Goal: Transaction & Acquisition: Purchase product/service

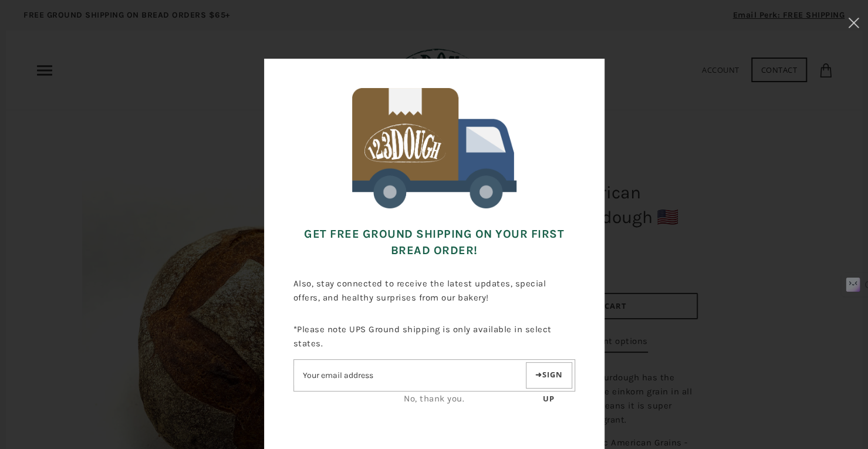
click at [688, 125] on div "Get FREE Ground Shipping on Your First Bread Order! Also, stay connected to rec…" at bounding box center [434, 258] width 751 height 398
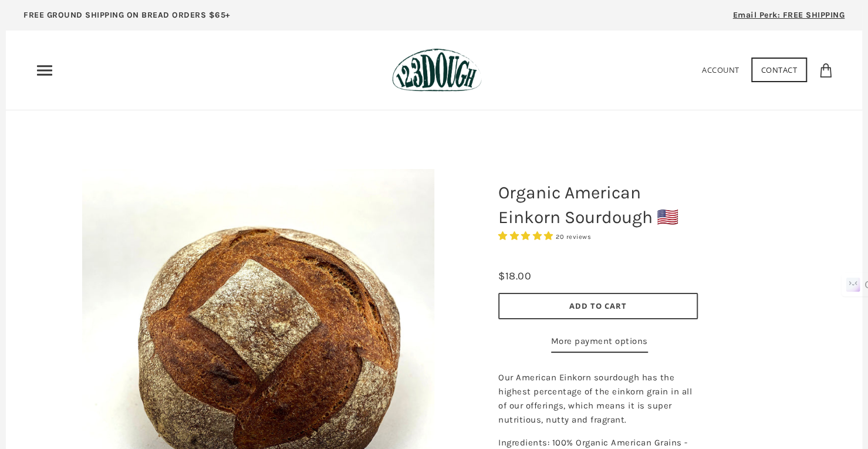
click at [39, 59] on div "Home 3 Ingredients Our Bread Subscribe & Save SOURDOUGH NOODLES Shop ALL Bread" at bounding box center [434, 70] width 798 height 44
click at [42, 69] on icon "Primary" at bounding box center [44, 70] width 19 height 19
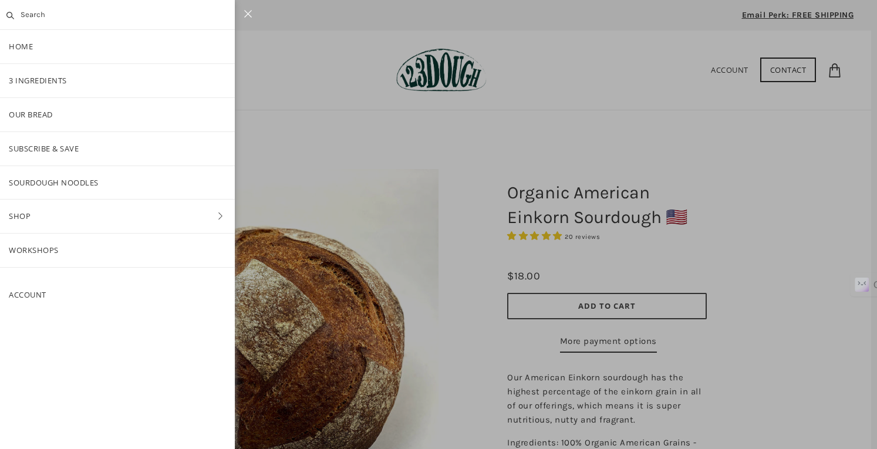
click at [333, 70] on div at bounding box center [438, 224] width 877 height 449
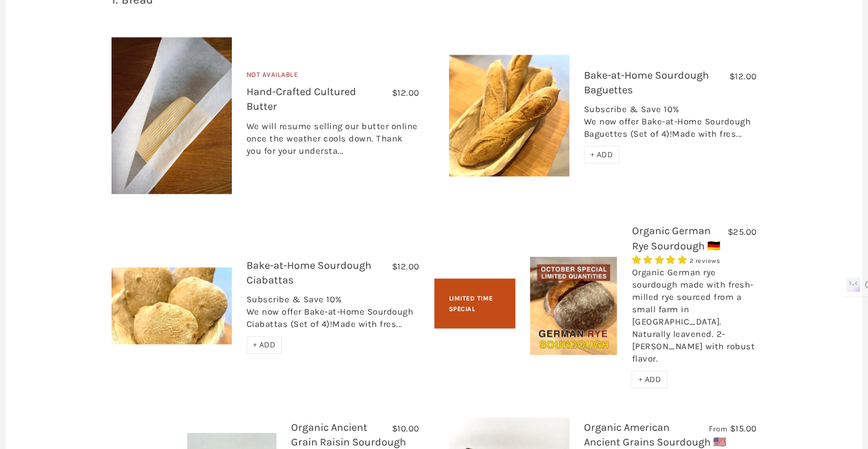
scroll to position [1731, 0]
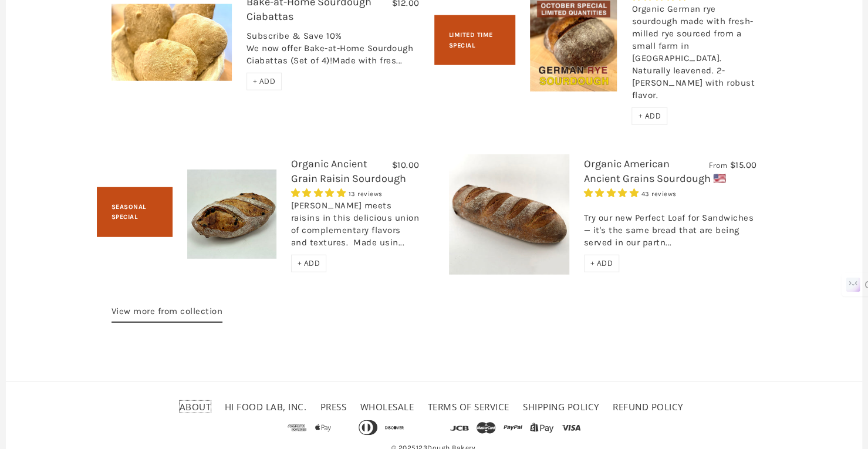
click at [207, 401] on link "About" at bounding box center [196, 407] width 32 height 12
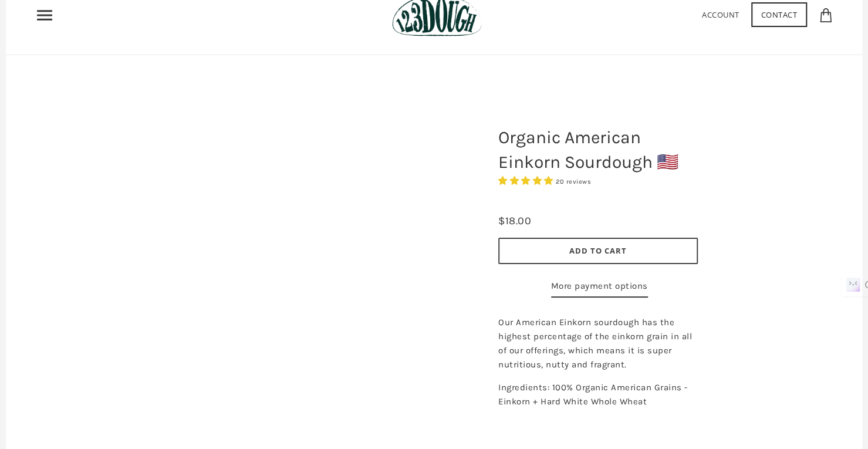
scroll to position [117, 0]
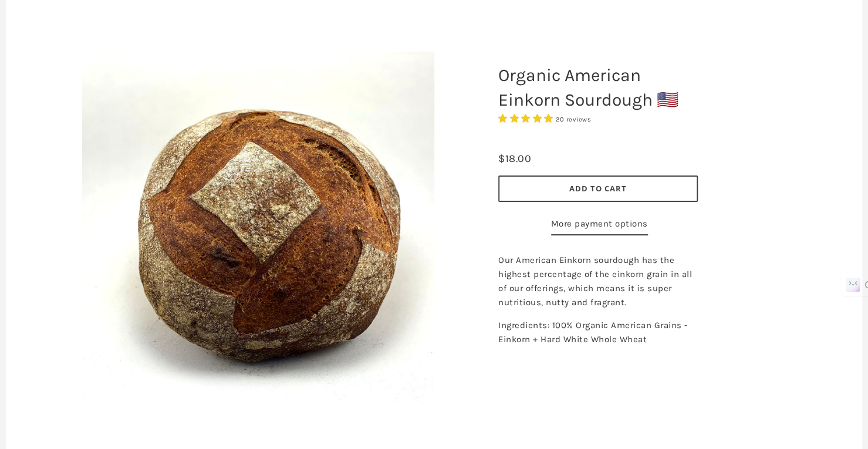
click at [603, 183] on span "Add to Cart" at bounding box center [598, 188] width 58 height 11
